Goal: Task Accomplishment & Management: Use online tool/utility

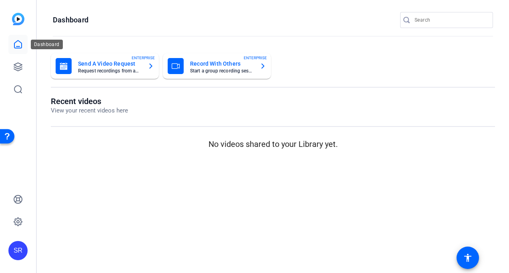
click at [20, 43] on icon at bounding box center [18, 45] width 10 height 10
click at [18, 68] on icon at bounding box center [18, 67] width 10 height 10
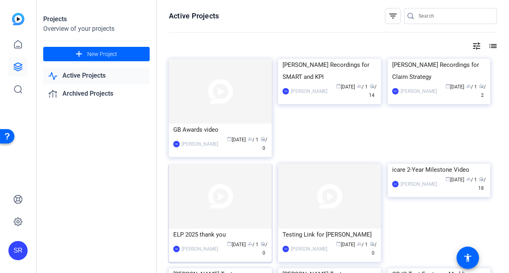
click at [215, 208] on img at bounding box center [220, 196] width 103 height 65
click at [203, 127] on div "GB Awards video" at bounding box center [220, 130] width 94 height 12
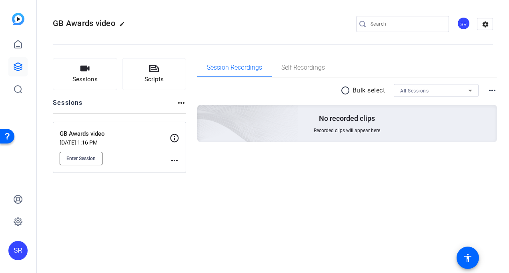
click at [79, 159] on span "Enter Session" at bounding box center [80, 158] width 29 height 6
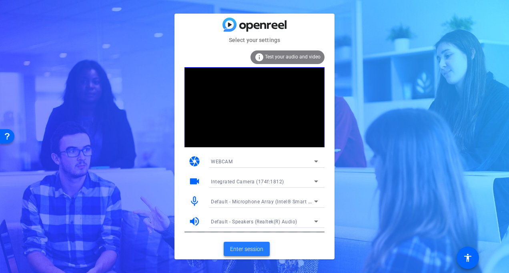
click at [245, 252] on span "Enter session" at bounding box center [246, 249] width 33 height 8
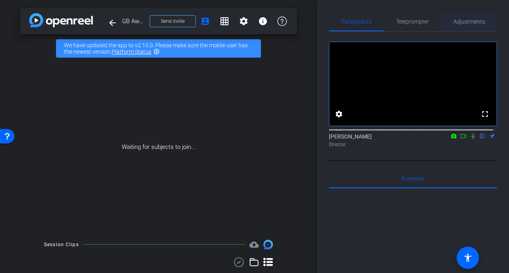
click at [467, 20] on span "Adjustments" at bounding box center [470, 22] width 32 height 6
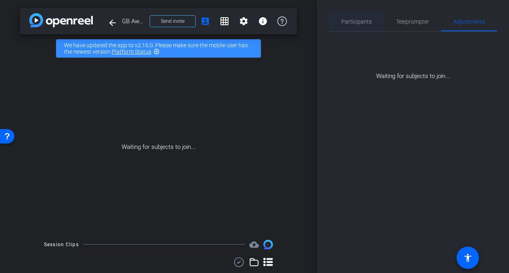
click at [352, 25] on span "Participants" at bounding box center [357, 21] width 30 height 19
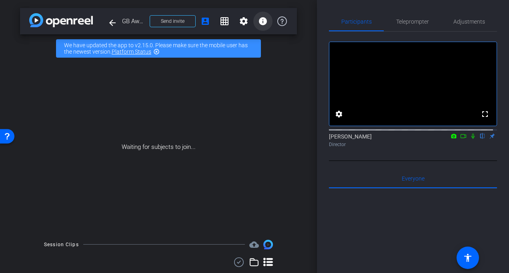
click at [259, 22] on mat-icon "info" at bounding box center [263, 21] width 10 height 10
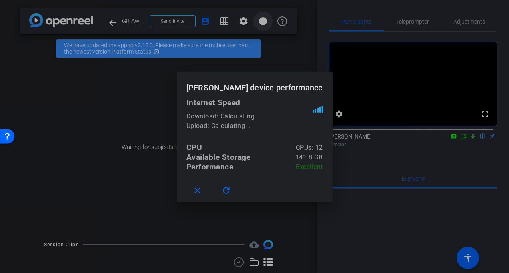
click at [259, 22] on div at bounding box center [254, 136] width 509 height 273
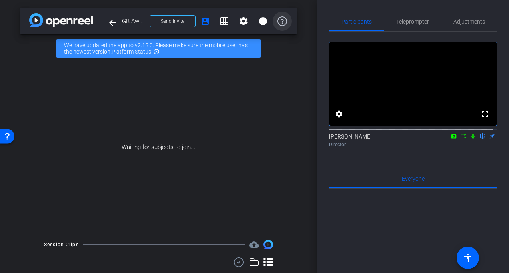
click at [280, 22] on icon at bounding box center [283, 21] width 10 height 10
